Goal: Check status

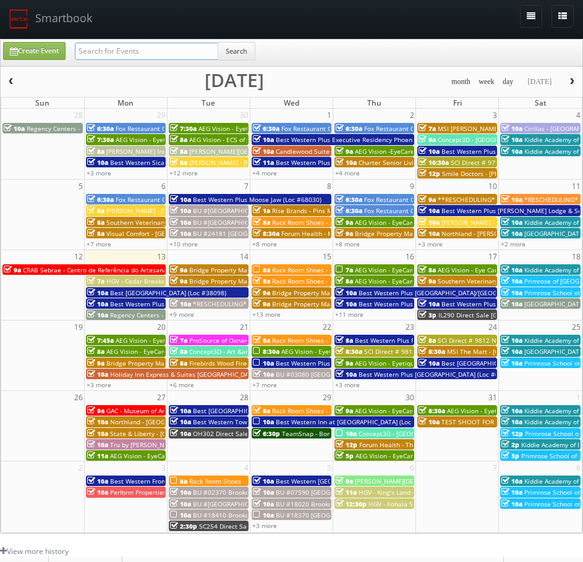
click at [196, 54] on input "text" at bounding box center [146, 51] width 143 height 17
paste input "CNB10"
type input "CNB10"
click at [253, 53] on button "Search" at bounding box center [236, 51] width 38 height 19
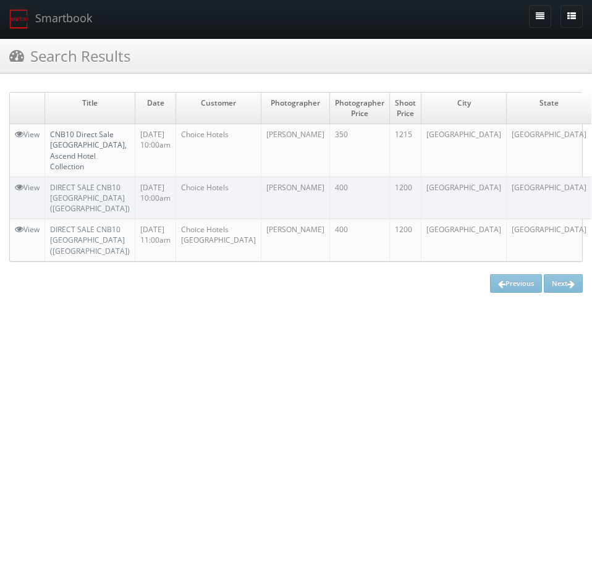
click at [126, 140] on link "CNB10 Direct Sale [GEOGRAPHIC_DATA], Ascend Hotel Collection" at bounding box center [88, 150] width 77 height 42
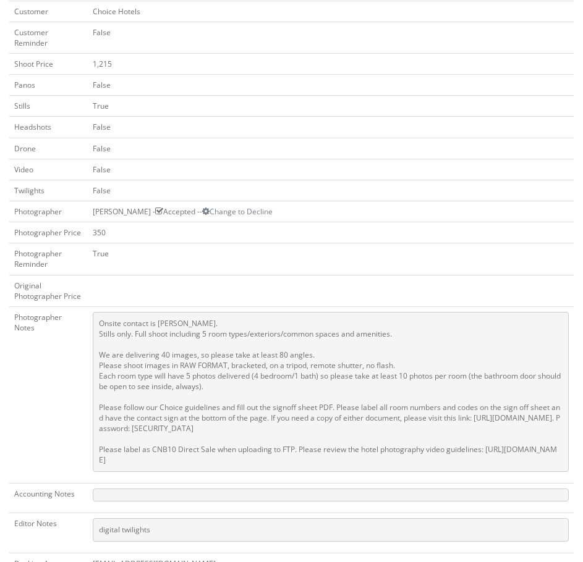
scroll to position [494, 0]
